Goal: Task Accomplishment & Management: Use online tool/utility

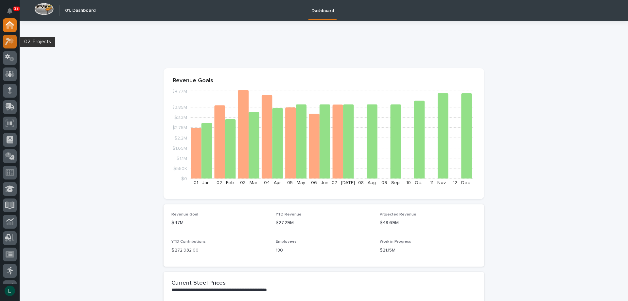
click at [9, 41] on icon at bounding box center [8, 41] width 6 height 7
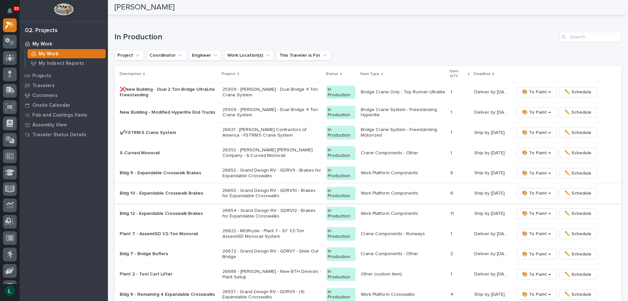
scroll to position [556, 0]
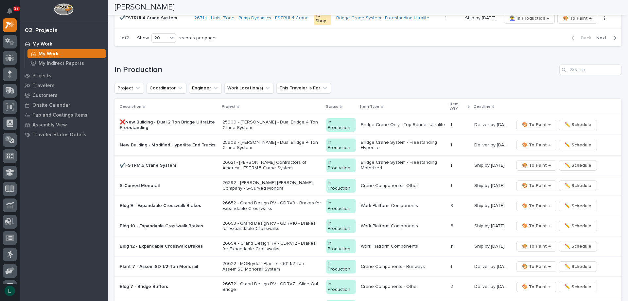
click at [535, 144] on span "🎨 To Paint →" at bounding box center [536, 145] width 29 height 8
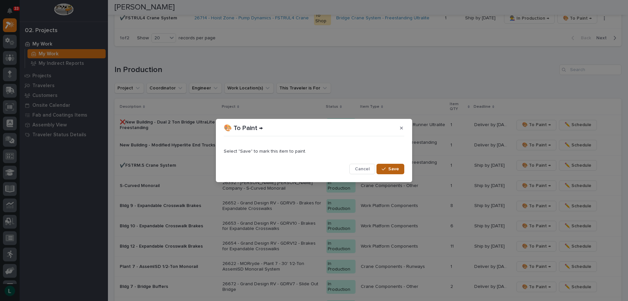
click at [390, 166] on span "Save" at bounding box center [393, 169] width 11 height 6
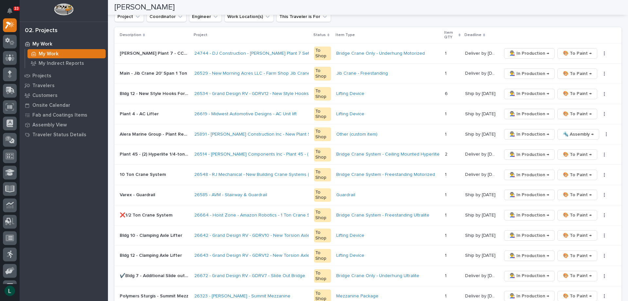
scroll to position [0, 0]
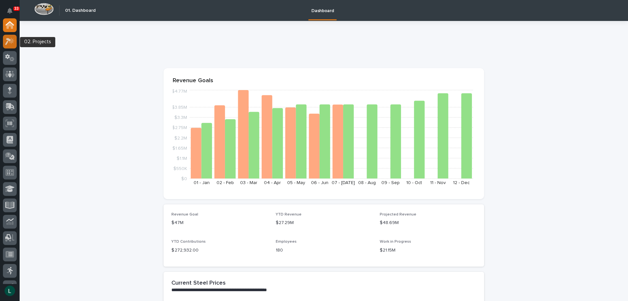
click at [8, 39] on icon at bounding box center [8, 41] width 6 height 7
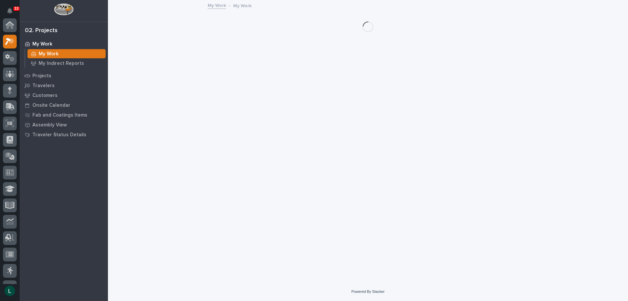
scroll to position [16, 0]
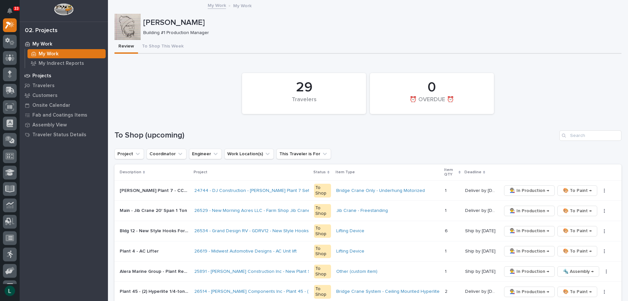
click at [42, 75] on p "Projects" at bounding box center [41, 76] width 19 height 6
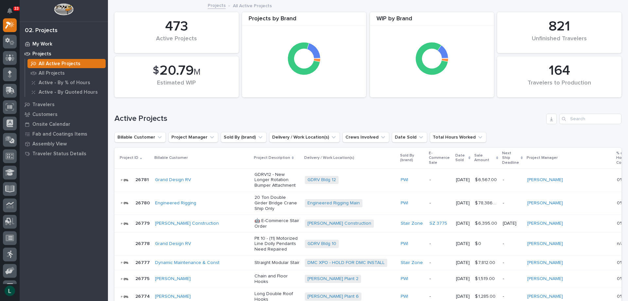
click at [44, 43] on p "My Work" at bounding box center [42, 44] width 20 height 6
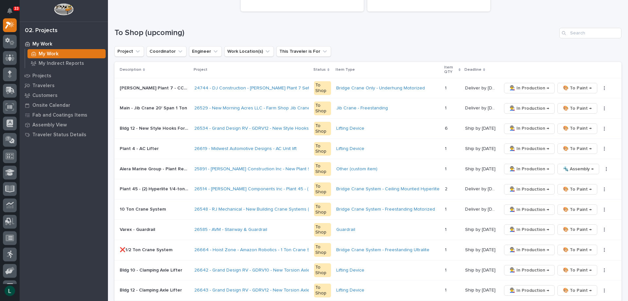
scroll to position [131, 0]
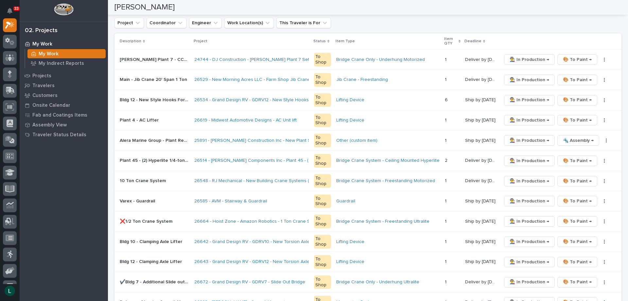
click at [26, 42] on icon at bounding box center [27, 44] width 5 height 4
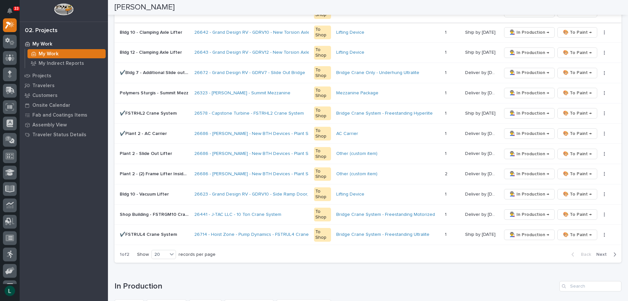
scroll to position [393, 0]
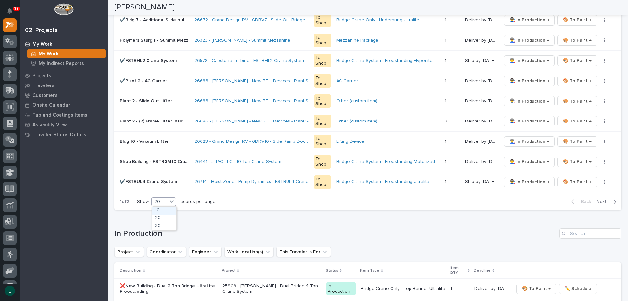
click at [166, 200] on div "20" at bounding box center [160, 201] width 16 height 7
click at [162, 226] on div "30" at bounding box center [164, 226] width 24 height 8
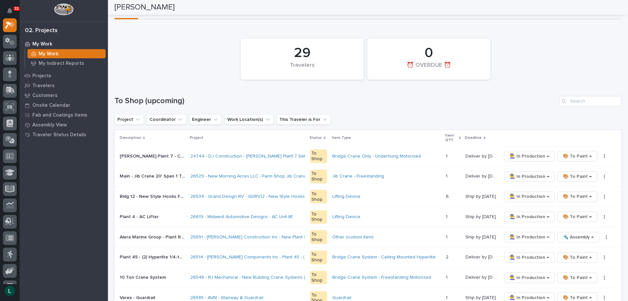
scroll to position [33, 0]
